Goal: Download file/media

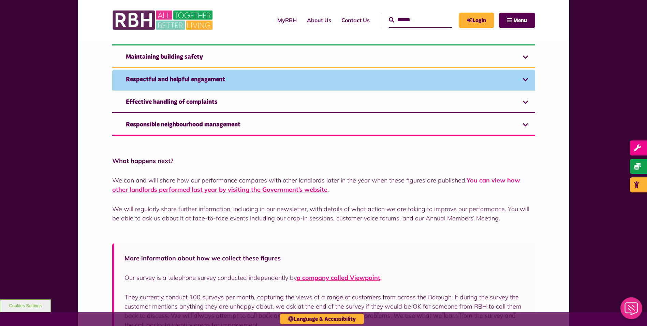
scroll to position [512, 0]
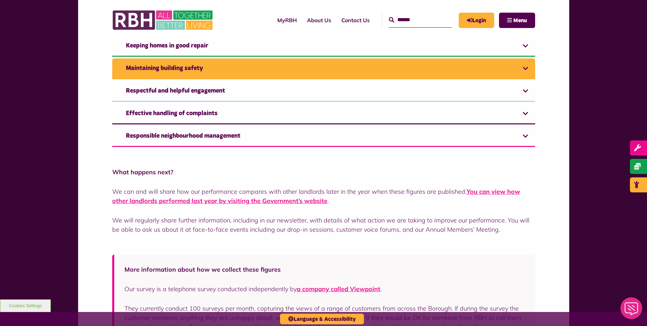
click at [352, 69] on link "Maintaining building safety" at bounding box center [323, 68] width 423 height 21
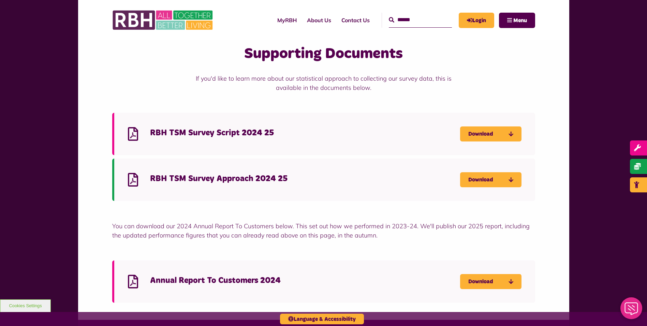
scroll to position [965, 0]
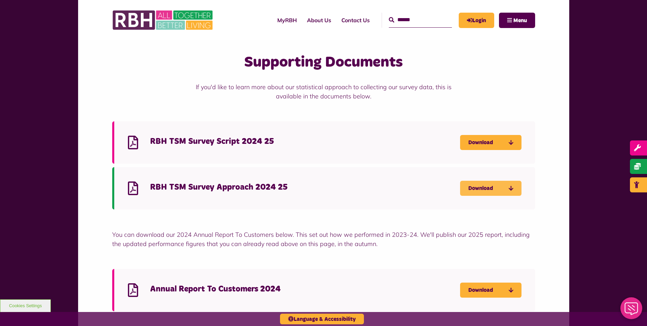
click at [496, 183] on link "Download" at bounding box center [490, 188] width 61 height 15
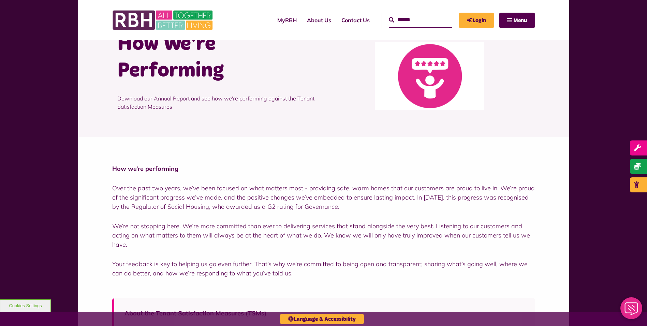
scroll to position [6, 0]
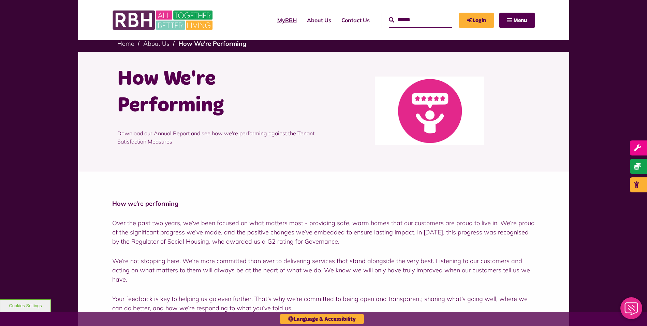
click at [277, 23] on link "MyRBH" at bounding box center [287, 20] width 30 height 18
click at [190, 22] on img at bounding box center [163, 20] width 102 height 27
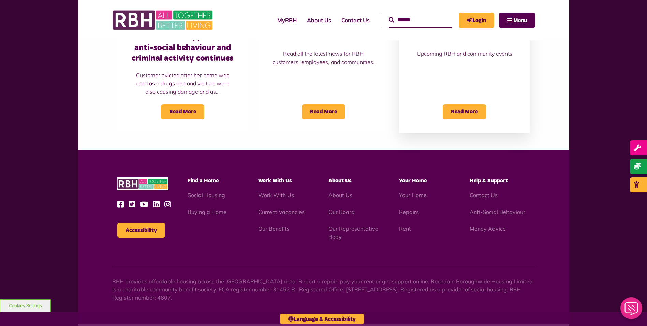
scroll to position [580, 0]
